Goal: Information Seeking & Learning: Compare options

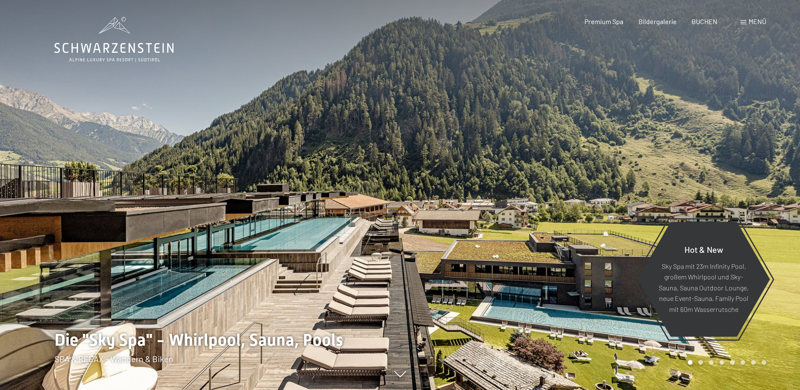
click at [751, 22] on span "Menü" at bounding box center [758, 21] width 18 height 8
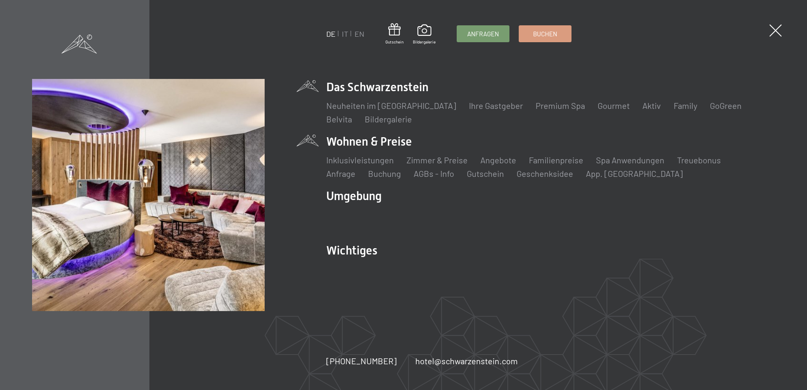
click at [353, 142] on li "Wohnen & Preise Inklusivleistungen [PERSON_NAME] & Preise Liste Angebote Liste …" at bounding box center [550, 156] width 448 height 46
click at [440, 161] on link "Zimmer & Preise" at bounding box center [436, 160] width 61 height 10
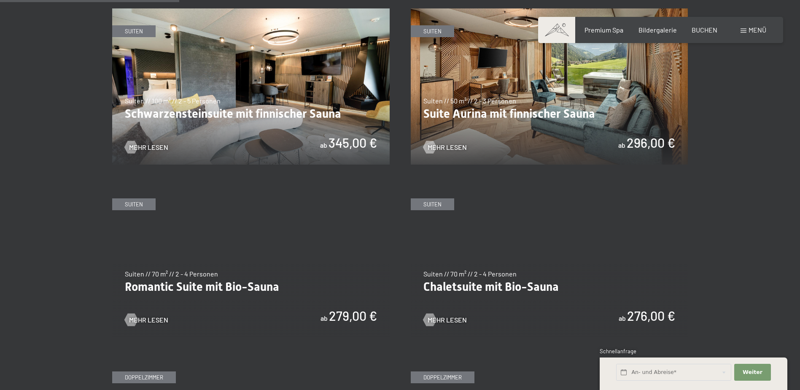
scroll to position [548, 0]
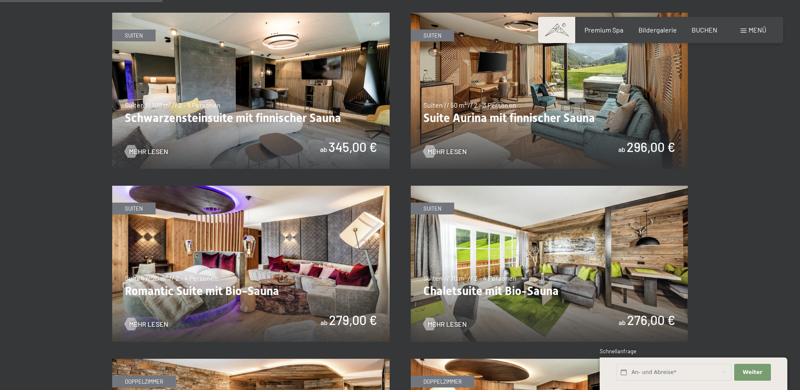
click at [246, 76] on img at bounding box center [251, 91] width 278 height 156
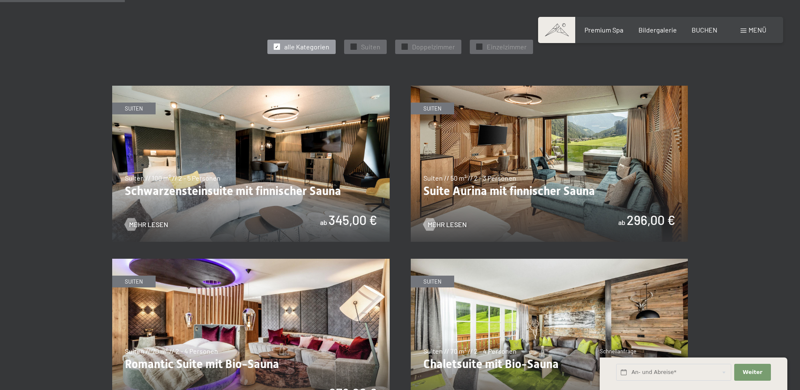
scroll to position [591, 0]
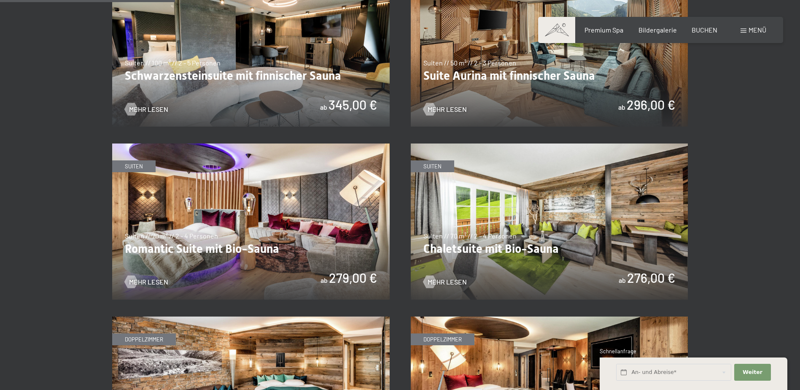
click at [532, 208] on img at bounding box center [550, 221] width 278 height 156
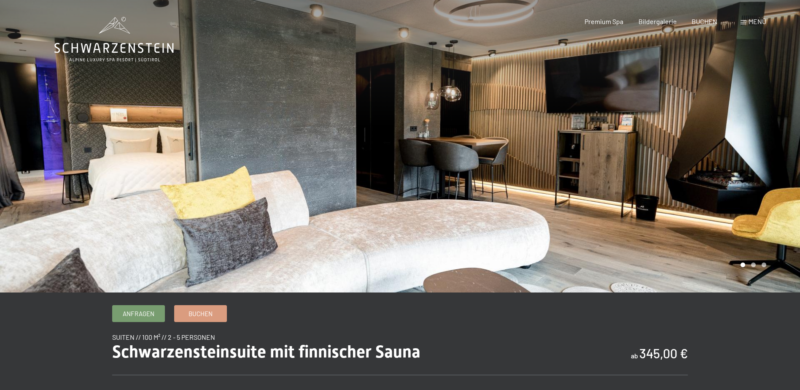
click at [767, 141] on div at bounding box center [600, 146] width 400 height 292
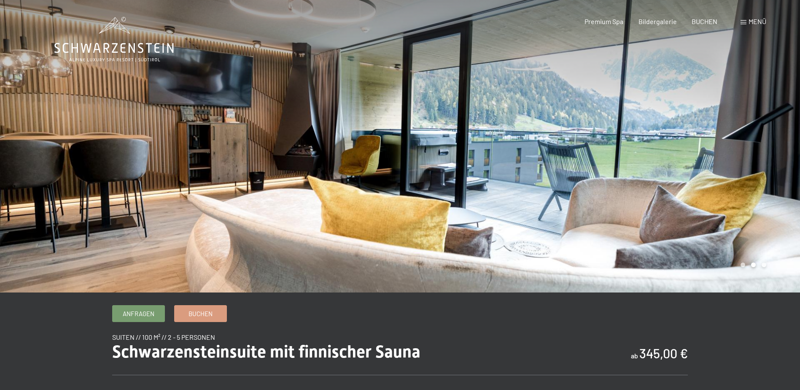
click at [767, 141] on div at bounding box center [600, 146] width 400 height 292
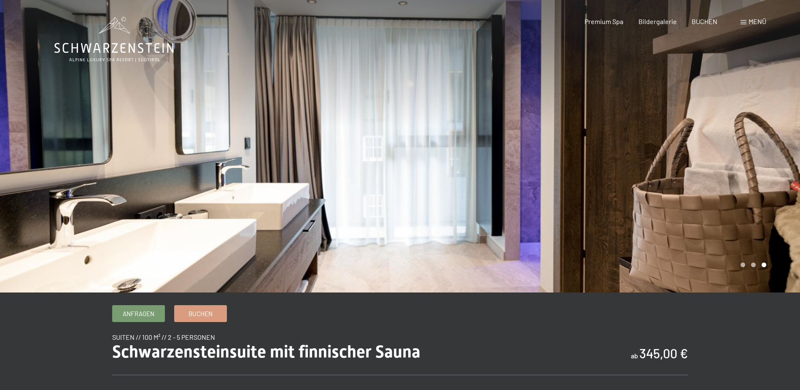
click at [765, 143] on div at bounding box center [600, 146] width 400 height 292
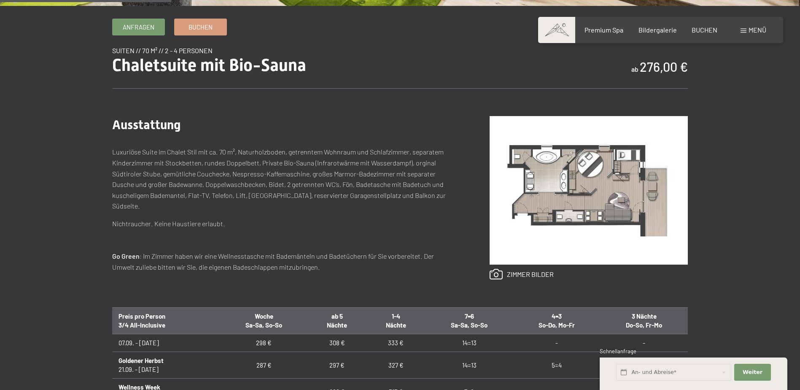
scroll to position [295, 0]
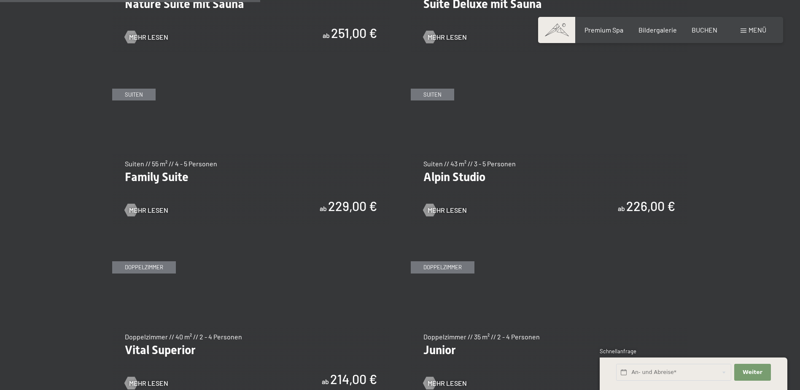
scroll to position [1012, 0]
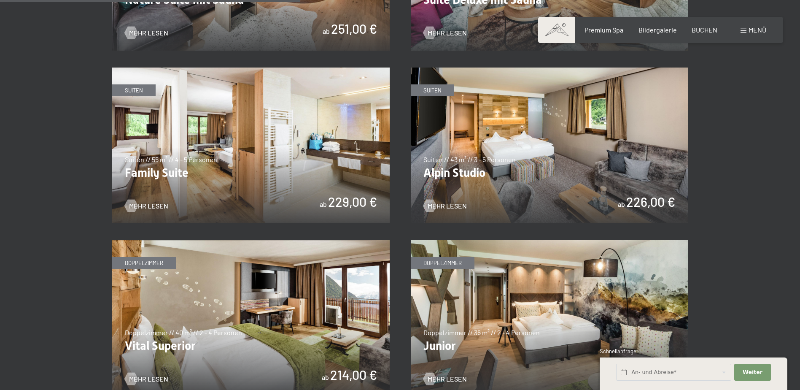
click at [246, 103] on img at bounding box center [251, 145] width 278 height 156
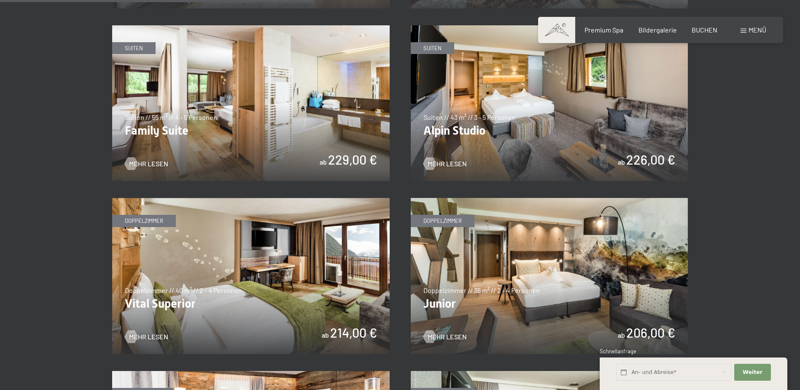
click at [510, 116] on img at bounding box center [550, 103] width 278 height 156
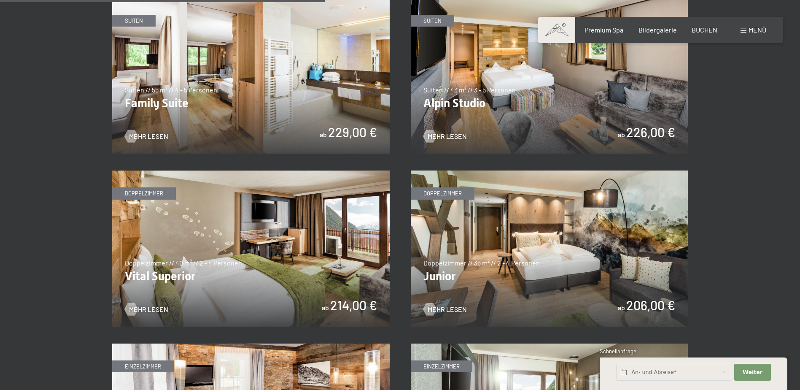
scroll to position [1097, 0]
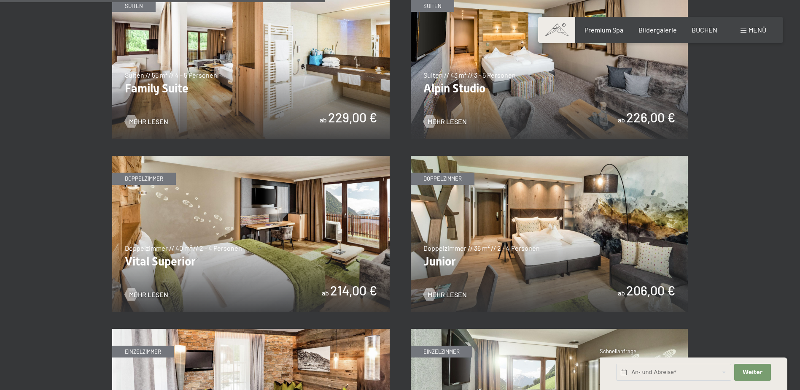
click at [507, 200] on img at bounding box center [550, 234] width 278 height 156
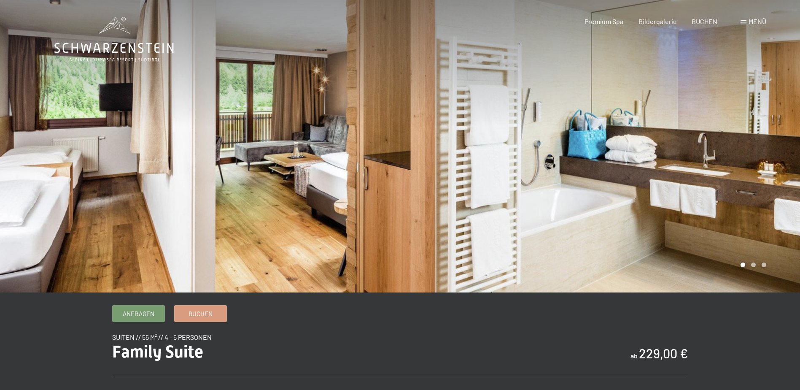
click at [696, 142] on div at bounding box center [600, 146] width 400 height 292
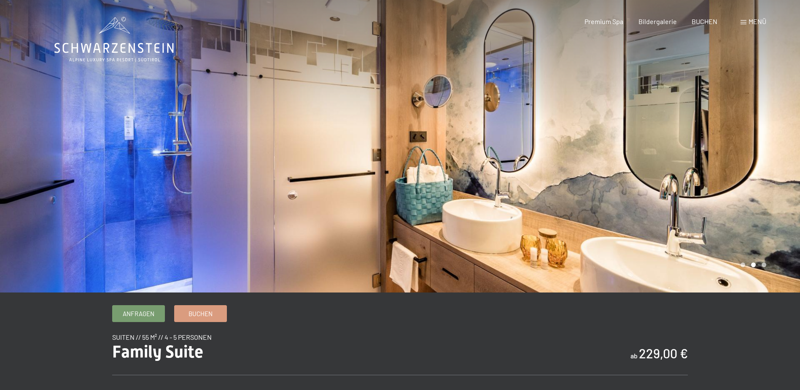
click at [703, 142] on div at bounding box center [600, 146] width 400 height 292
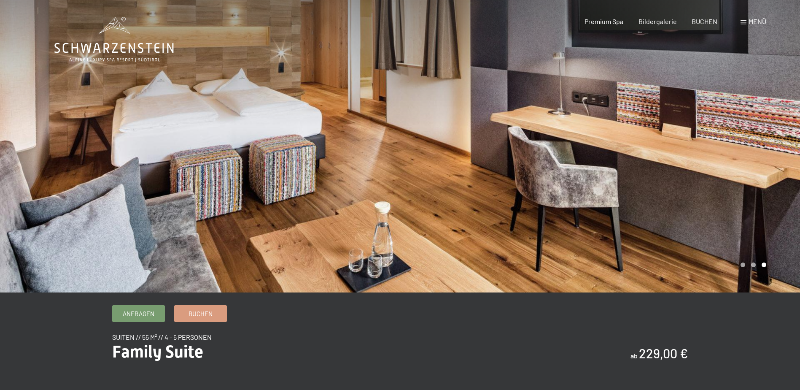
click at [73, 128] on div at bounding box center [200, 146] width 400 height 292
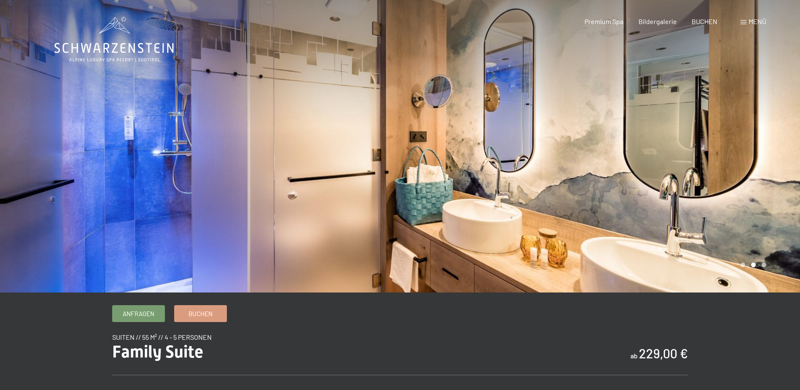
click at [73, 128] on div at bounding box center [200, 146] width 400 height 292
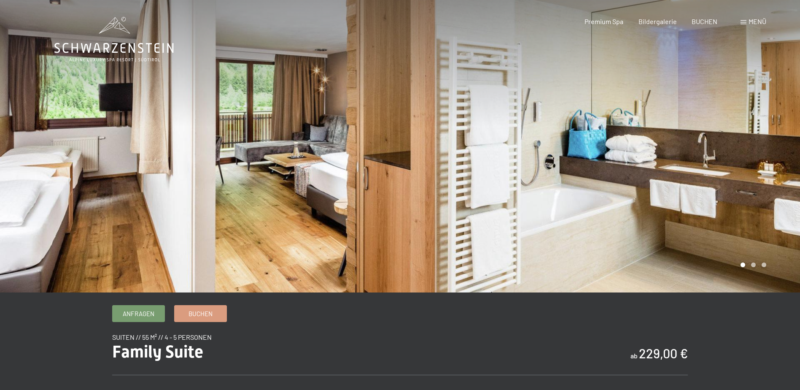
click at [595, 176] on div at bounding box center [600, 146] width 400 height 292
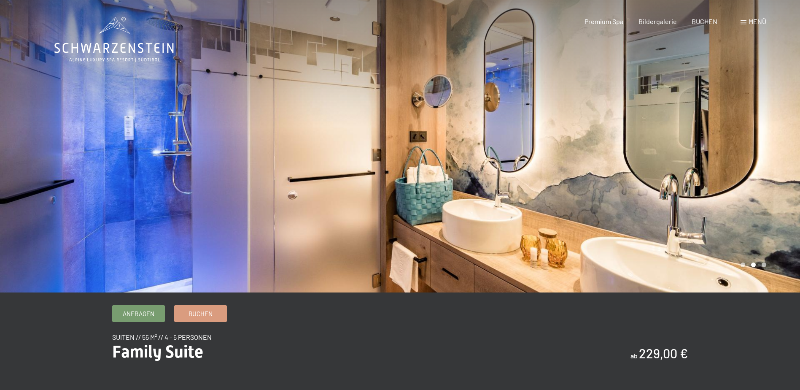
click at [661, 151] on div at bounding box center [600, 146] width 400 height 292
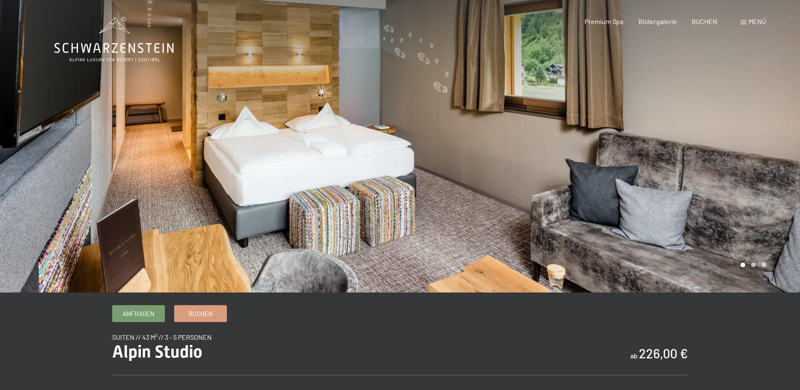
click at [616, 137] on div at bounding box center [600, 146] width 400 height 292
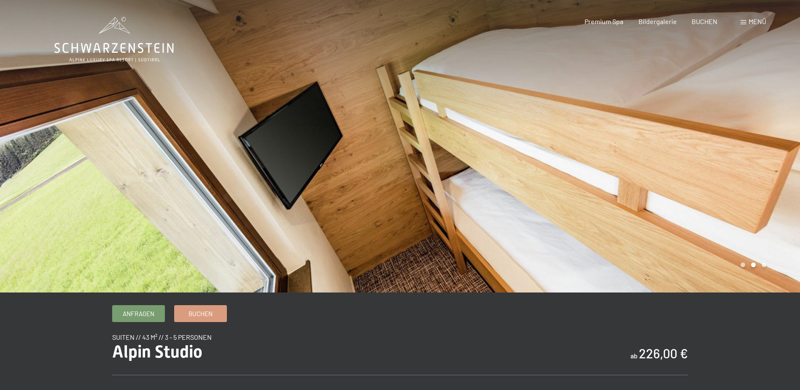
click at [677, 145] on div at bounding box center [600, 146] width 400 height 292
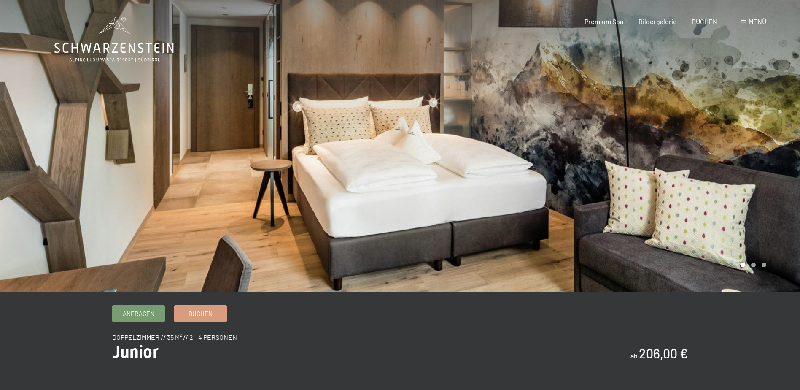
click at [798, 169] on div at bounding box center [600, 146] width 400 height 292
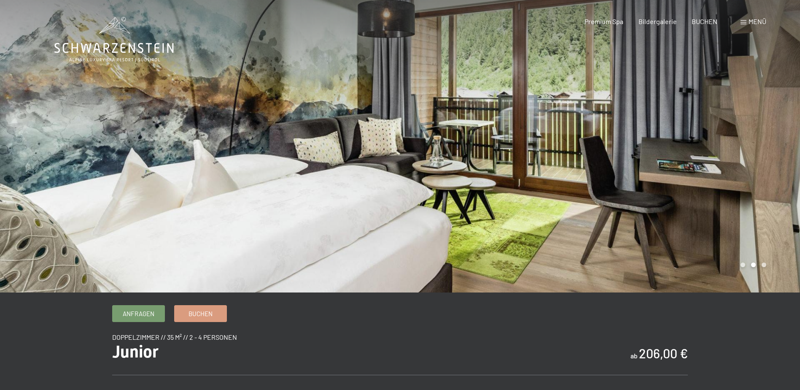
click at [753, 171] on div at bounding box center [600, 146] width 400 height 292
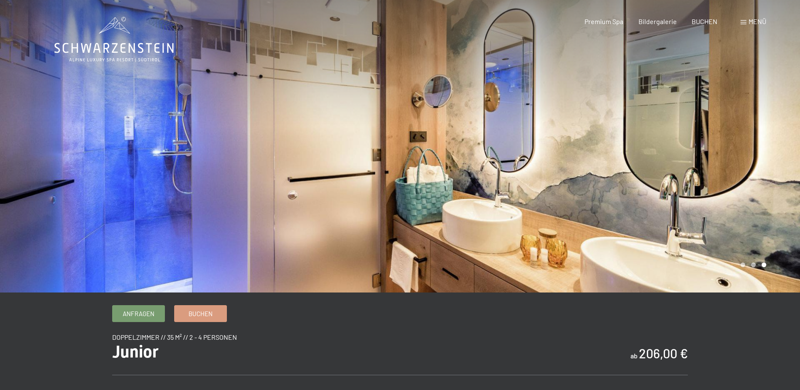
click at [753, 171] on div at bounding box center [600, 146] width 400 height 292
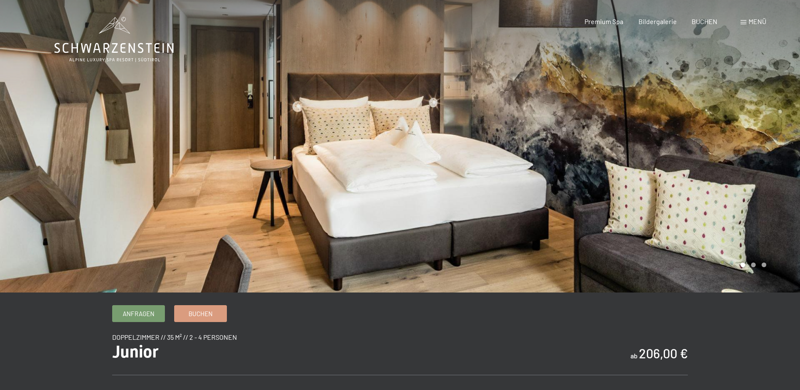
click at [753, 171] on div at bounding box center [600, 146] width 400 height 292
